Goal: Browse casually: Explore the website without a specific task or goal

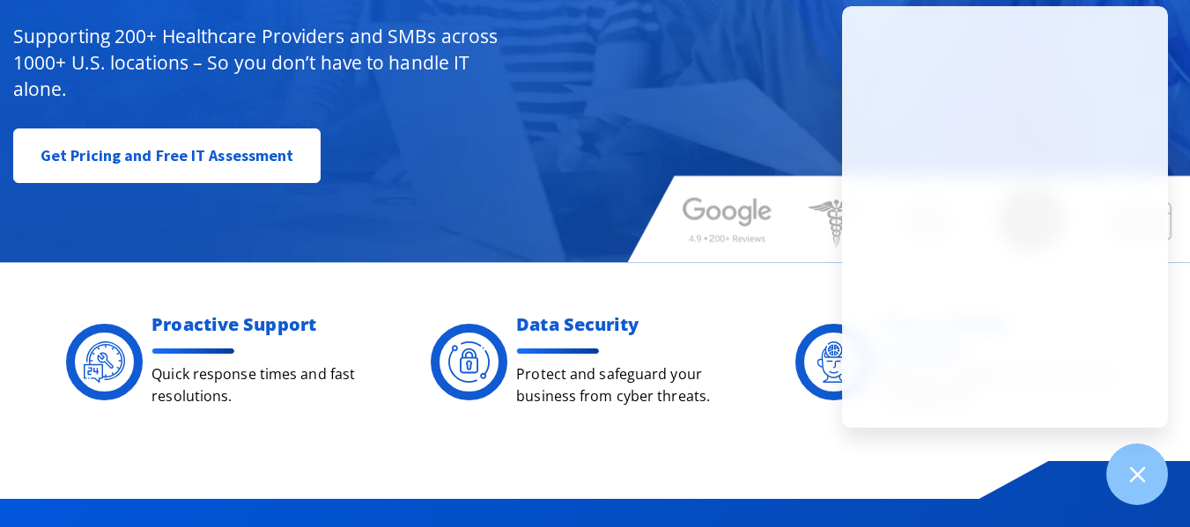
scroll to position [176, 0]
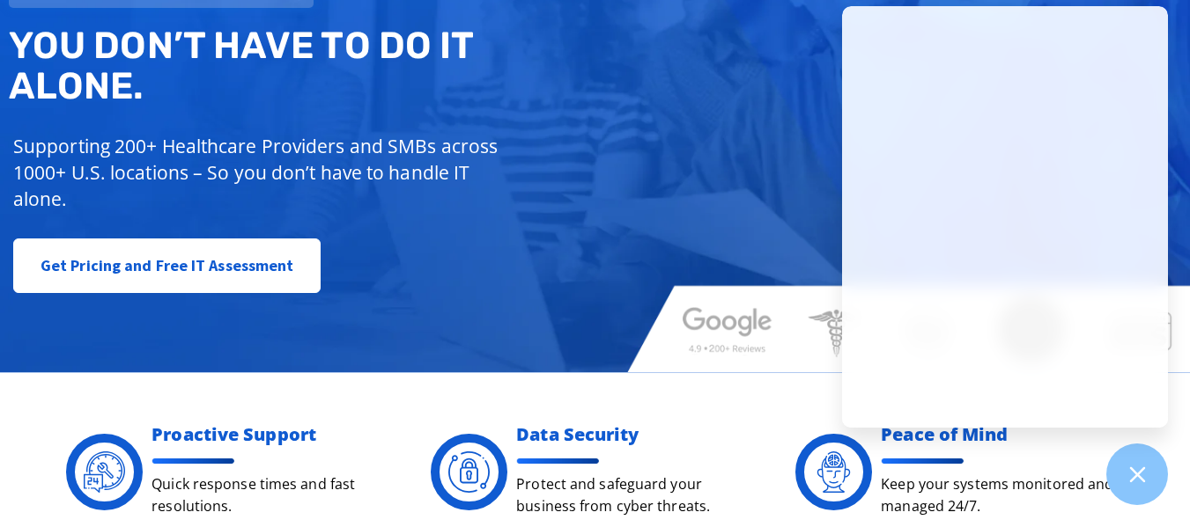
click at [627, 244] on div "Managed IT, done better. You don’t have to do IT alone. Supporting 200+ Healthc…" at bounding box center [595, 110] width 1190 height 523
click at [737, 137] on div at bounding box center [912, 132] width 555 height 18
click at [643, 188] on div "Managed IT, done better. You don’t have to do IT alone. Supporting 200+ Healthc…" at bounding box center [595, 110] width 1190 height 523
click at [767, 201] on div "Managed IT, done better. You don’t have to do IT alone. Supporting 200+ Healthc…" at bounding box center [595, 110] width 1190 height 523
click at [678, 255] on div "Managed IT, done better. You don’t have to do IT alone. Supporting 200+ Healthc…" at bounding box center [595, 110] width 1190 height 523
